Goal: Information Seeking & Learning: Learn about a topic

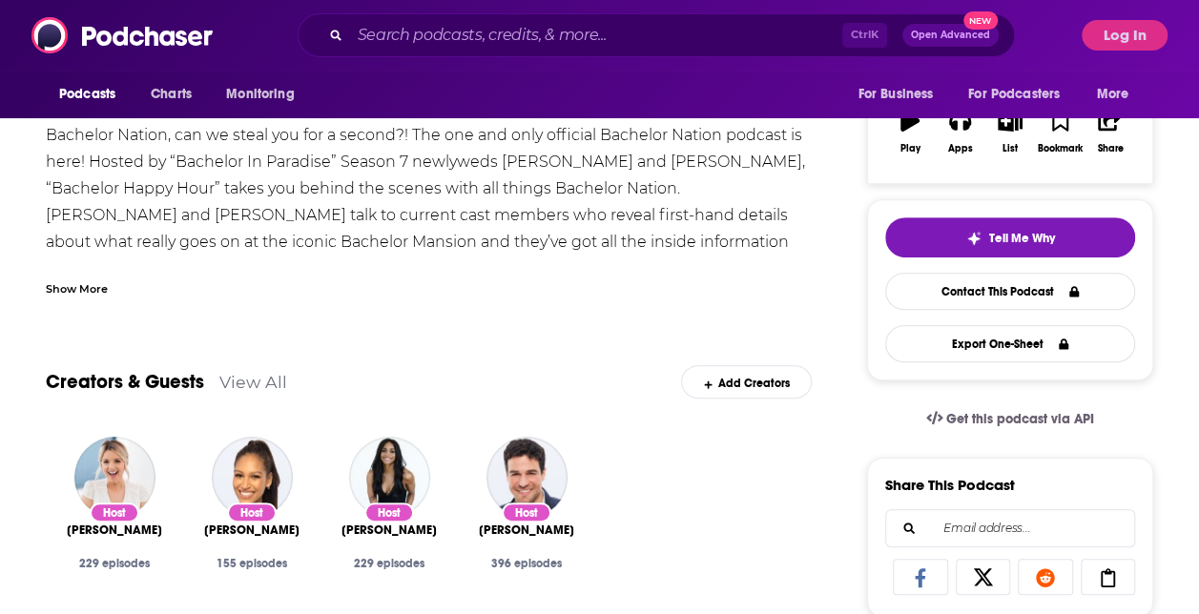
scroll to position [39, 0]
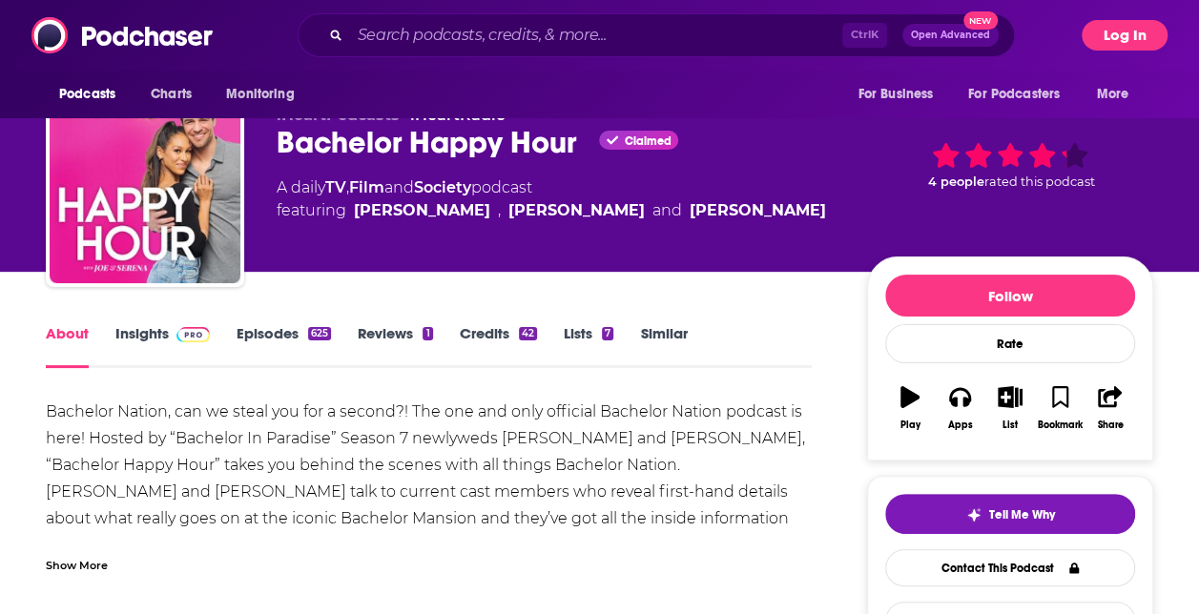
click at [1091, 42] on button "Log In" at bounding box center [1125, 35] width 86 height 31
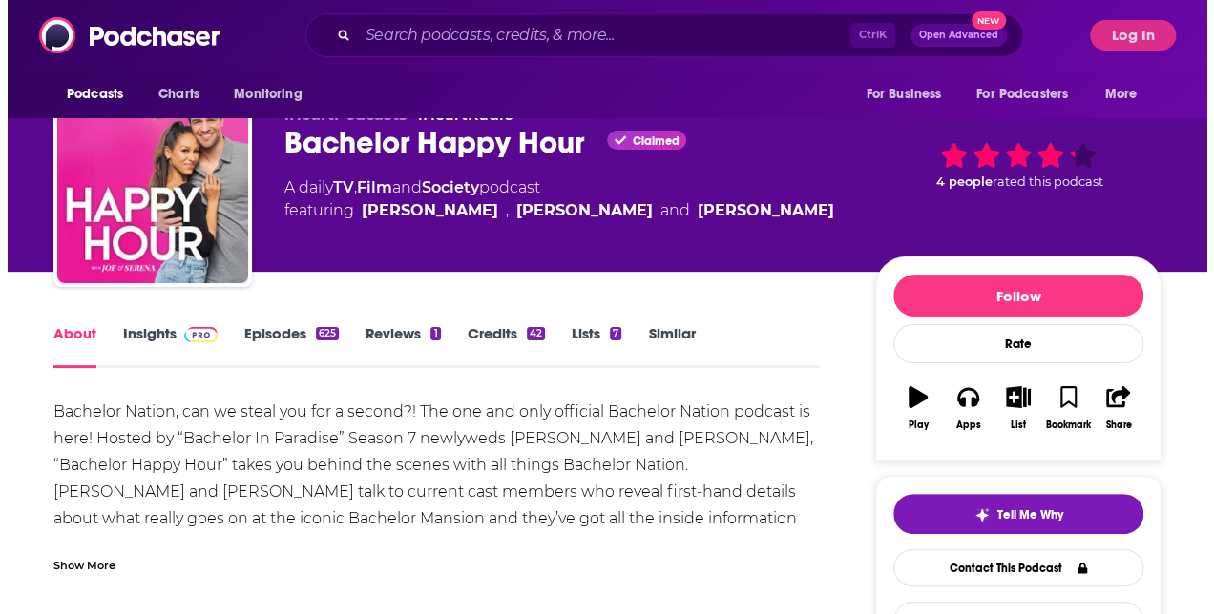
scroll to position [0, 0]
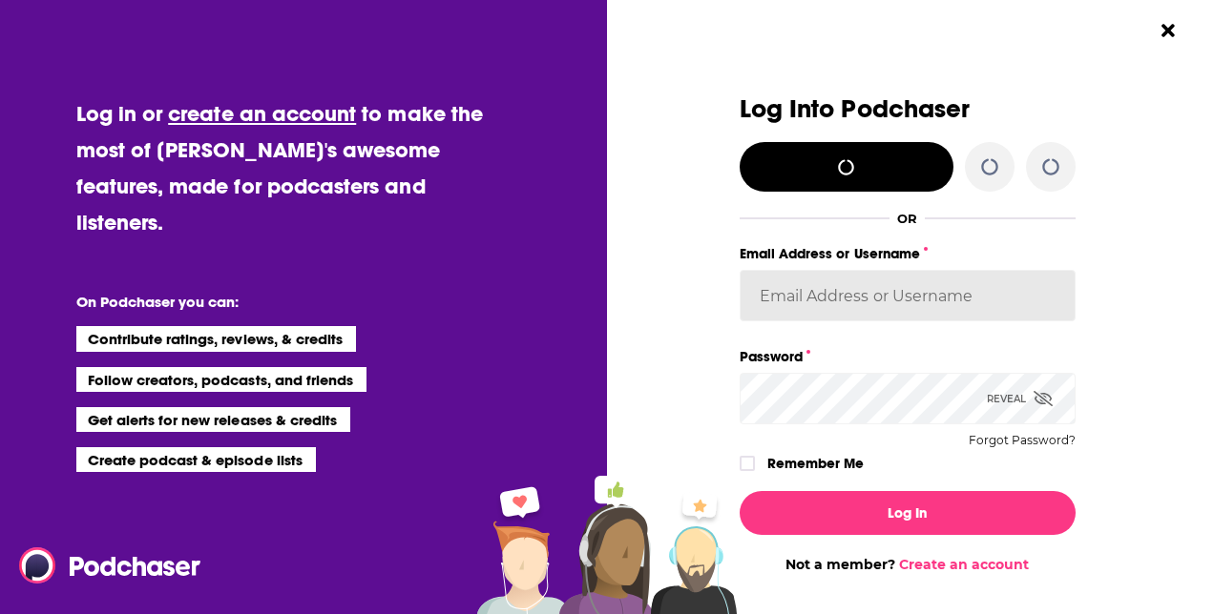
type input "laprteam"
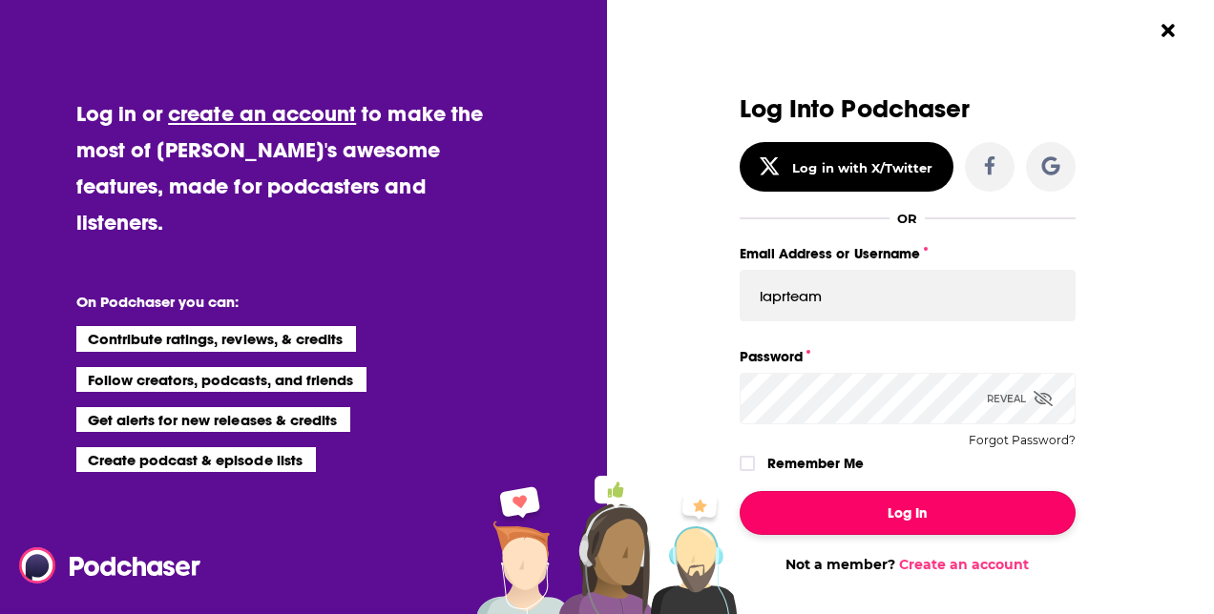
click at [905, 525] on button "Log In" at bounding box center [907, 513] width 336 height 44
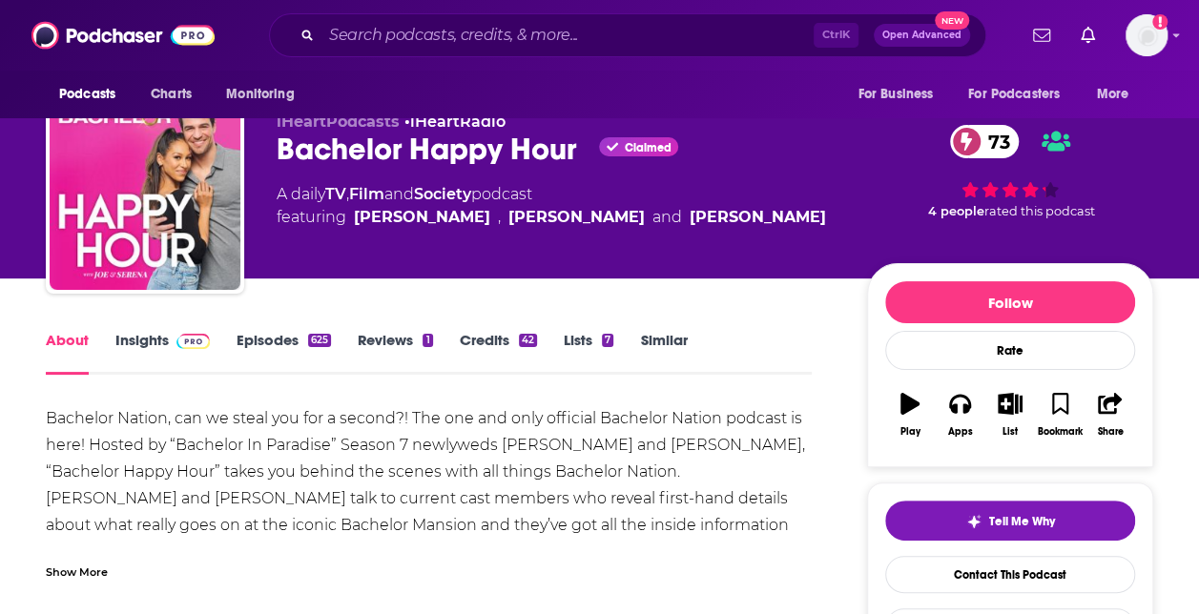
scroll to position [31, 0]
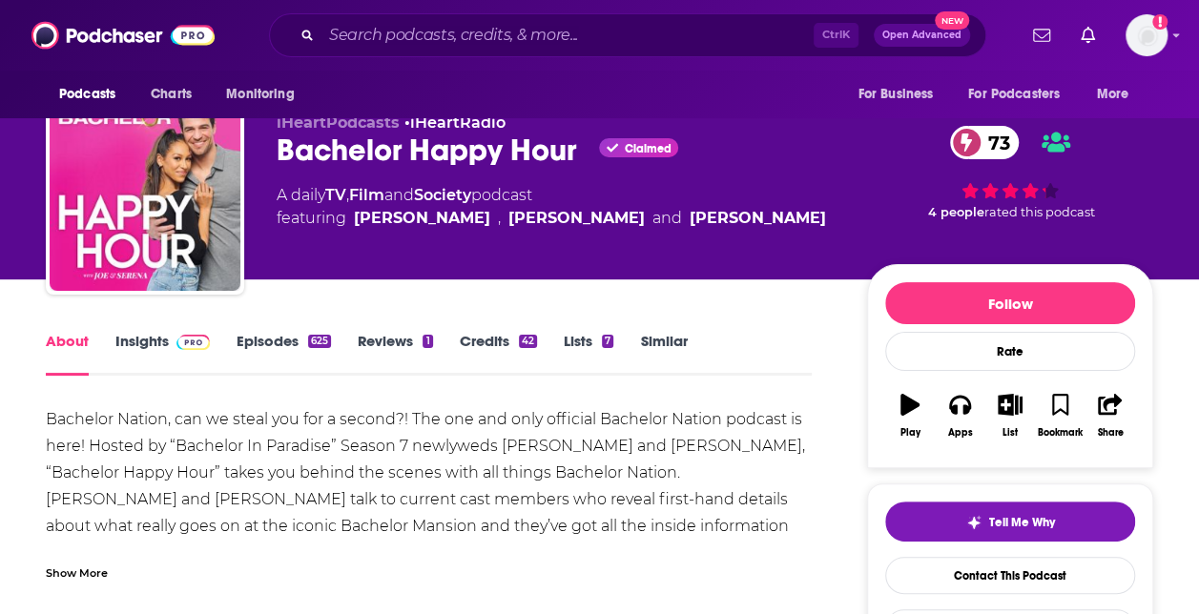
click at [138, 344] on link "Insights" at bounding box center [162, 354] width 94 height 44
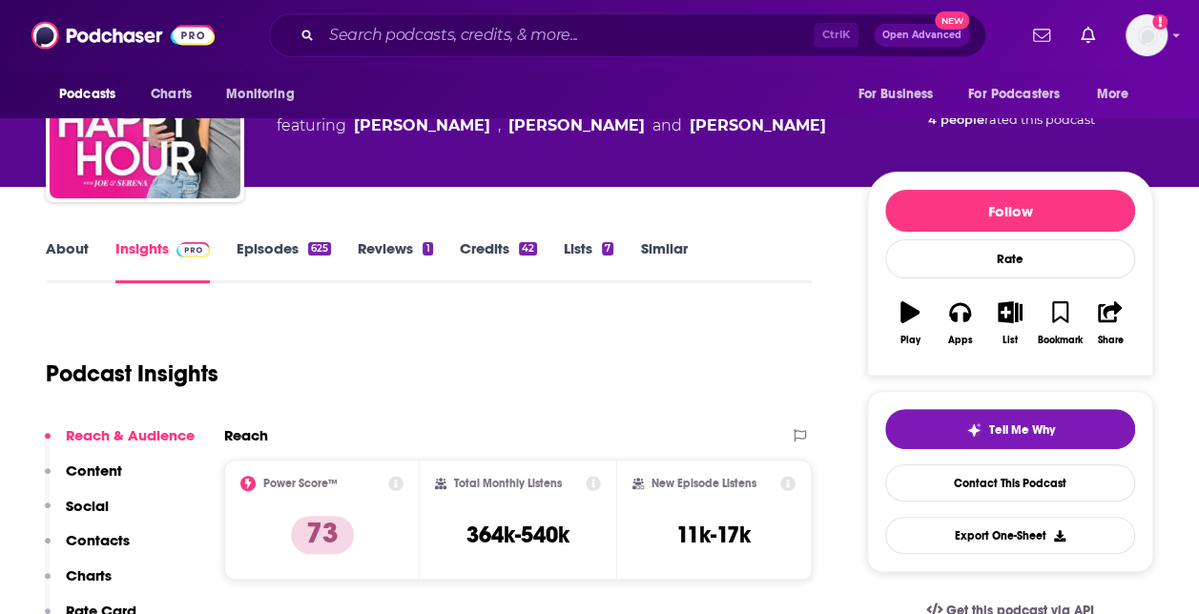
scroll to position [132, 0]
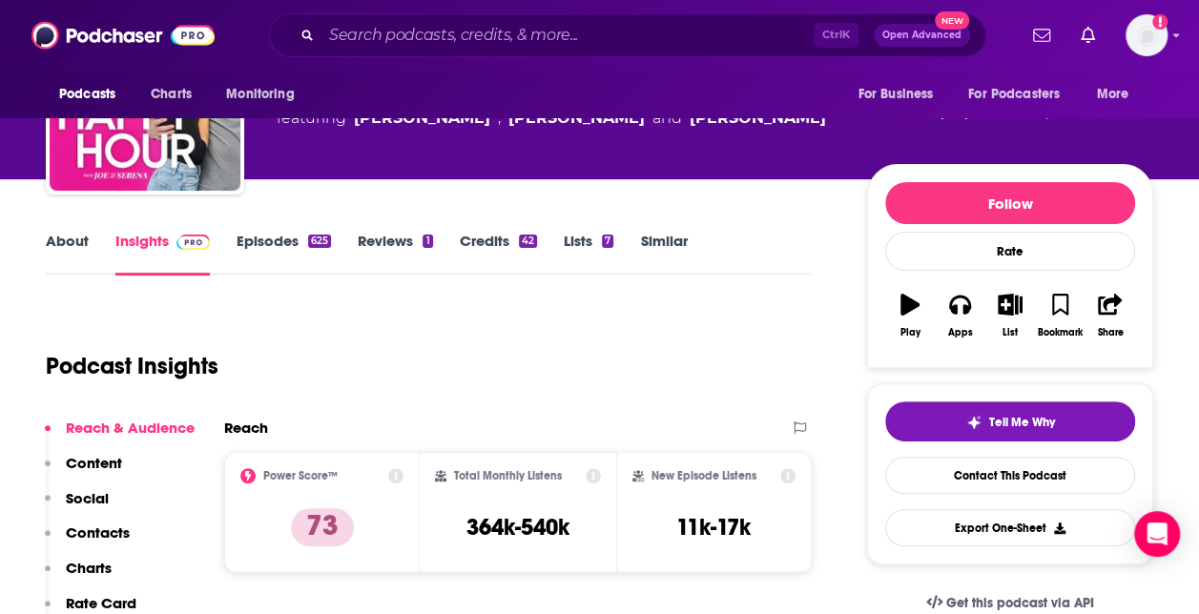
click at [737, 395] on div "Podcast Insights" at bounding box center [421, 354] width 751 height 97
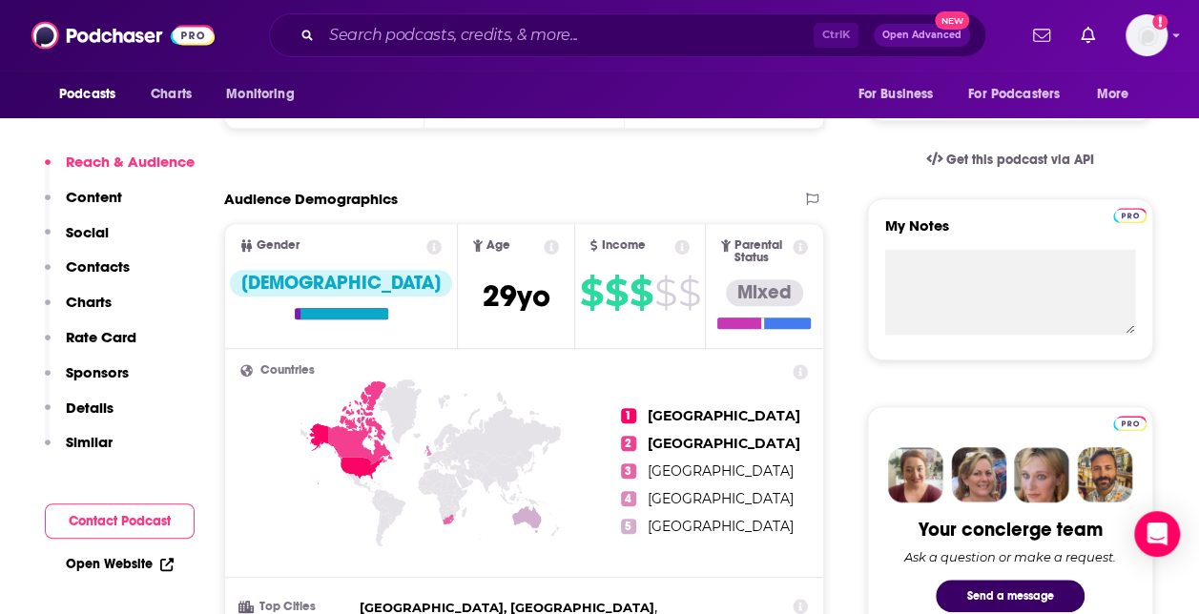
scroll to position [291, 0]
